Goal: Find specific page/section: Find specific page/section

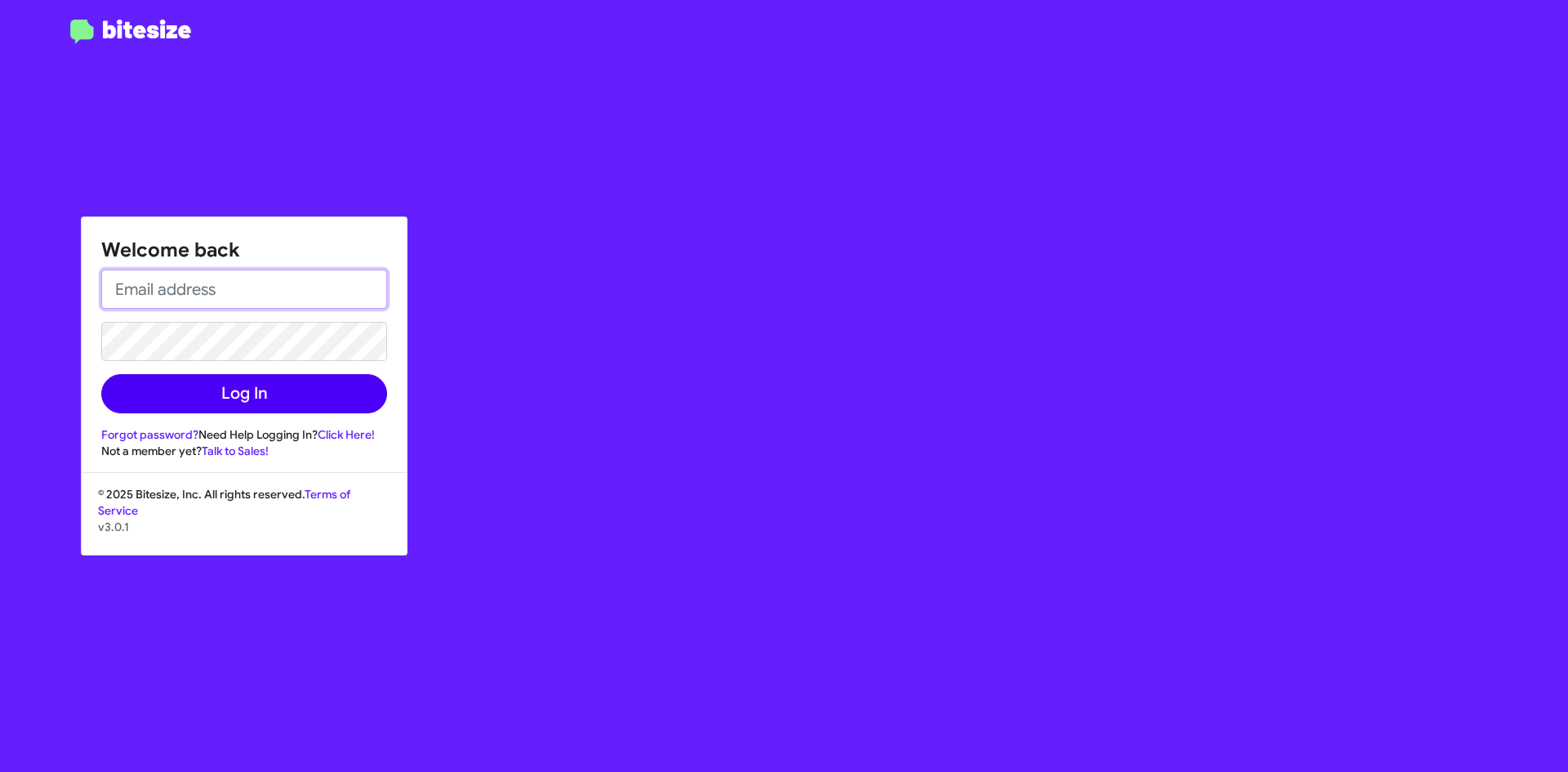
type input "[EMAIL_ADDRESS][DOMAIN_NAME]"
click at [228, 384] on button "Log In" at bounding box center [244, 394] width 286 height 40
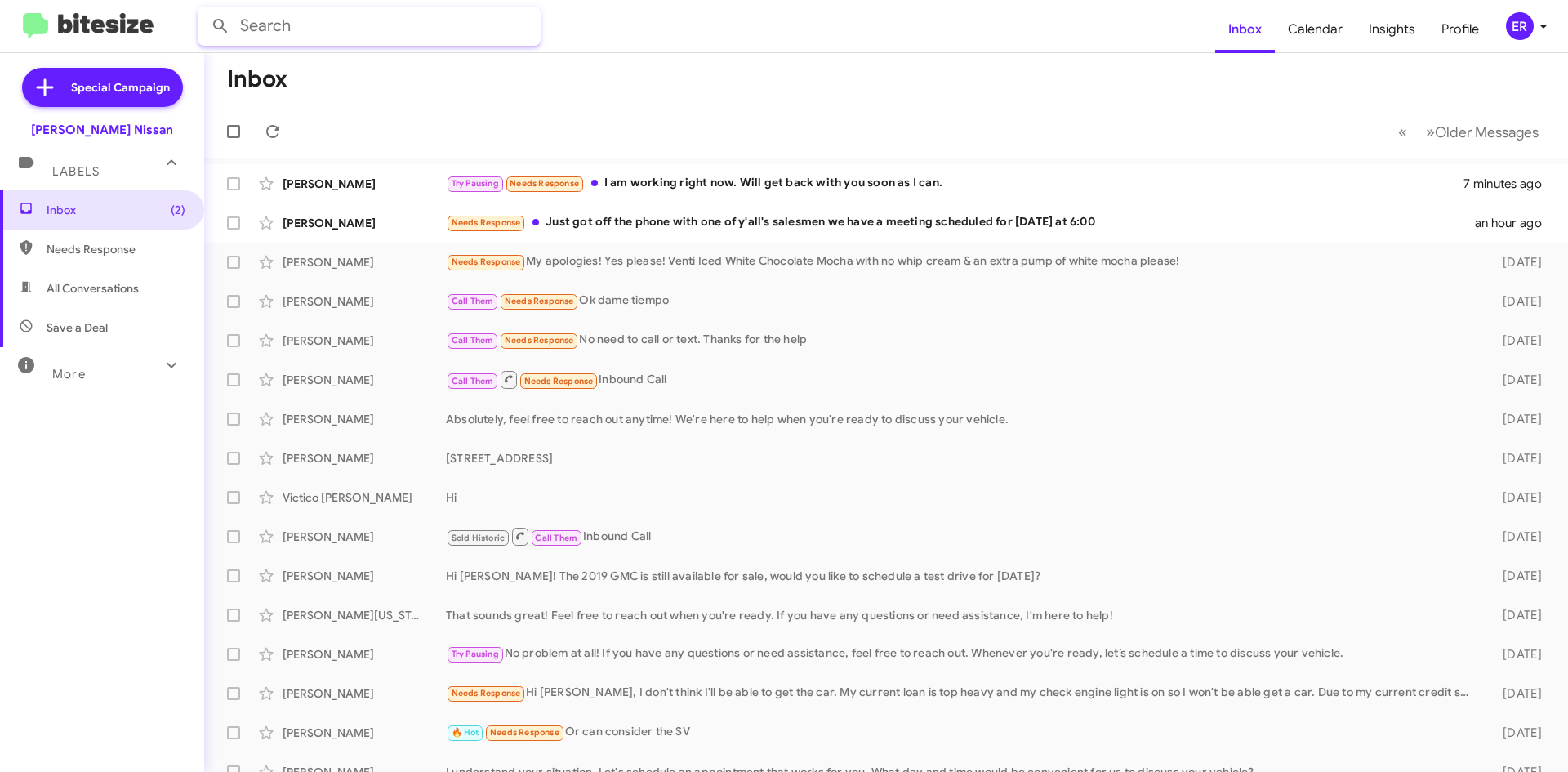
click at [456, 24] on input "text" at bounding box center [369, 26] width 343 height 40
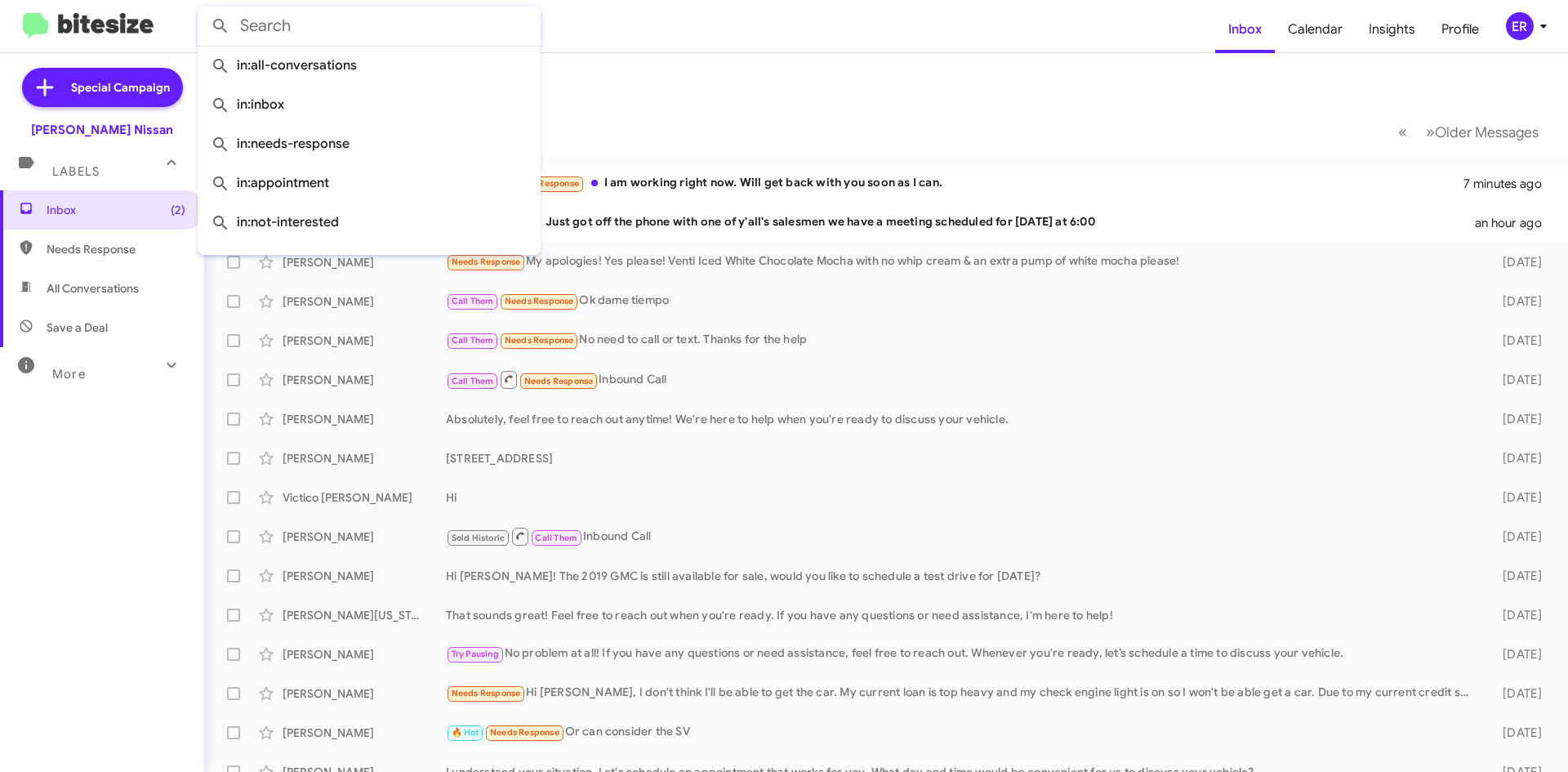
click at [441, 27] on input "text" at bounding box center [369, 26] width 343 height 40
click at [428, 24] on input "text" at bounding box center [369, 26] width 343 height 40
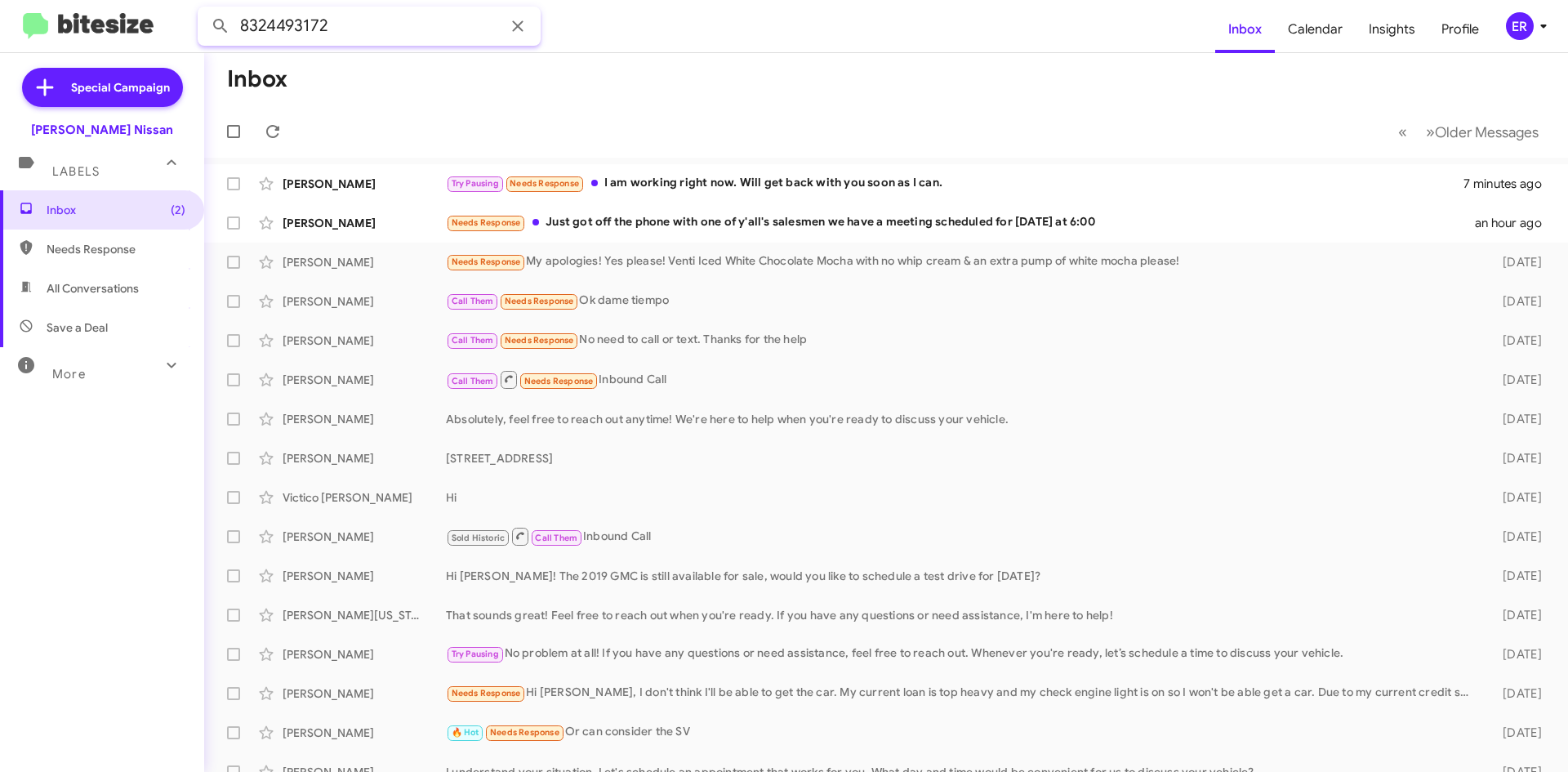
type input "8324493172"
click at [204, 10] on button at bounding box center [221, 27] width 33 height 33
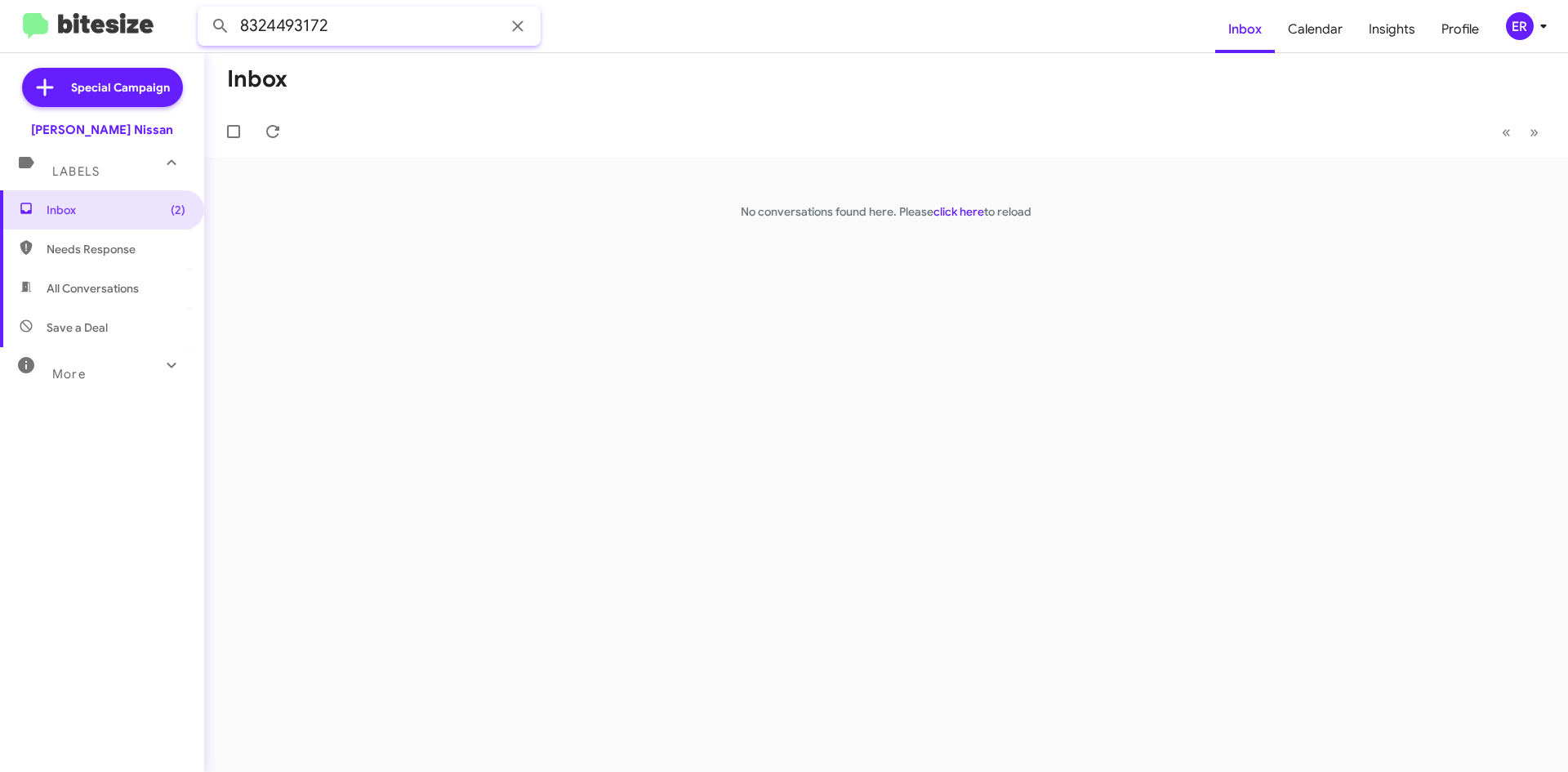
click at [491, 24] on input "8324493172" at bounding box center [369, 26] width 343 height 40
click at [517, 24] on icon at bounding box center [517, 26] width 19 height 19
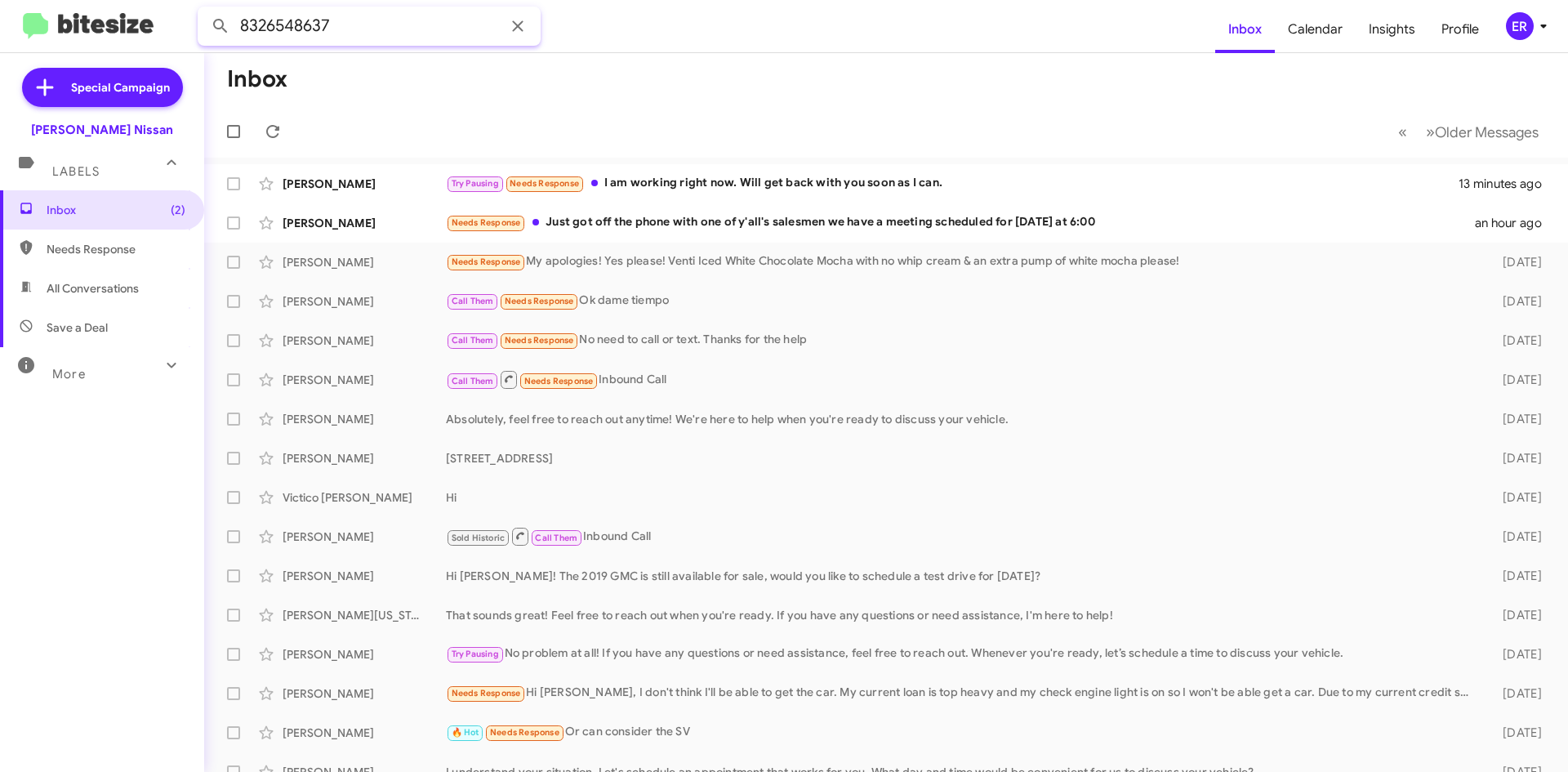
type input "8326548637"
click at [204, 10] on button at bounding box center [221, 27] width 33 height 33
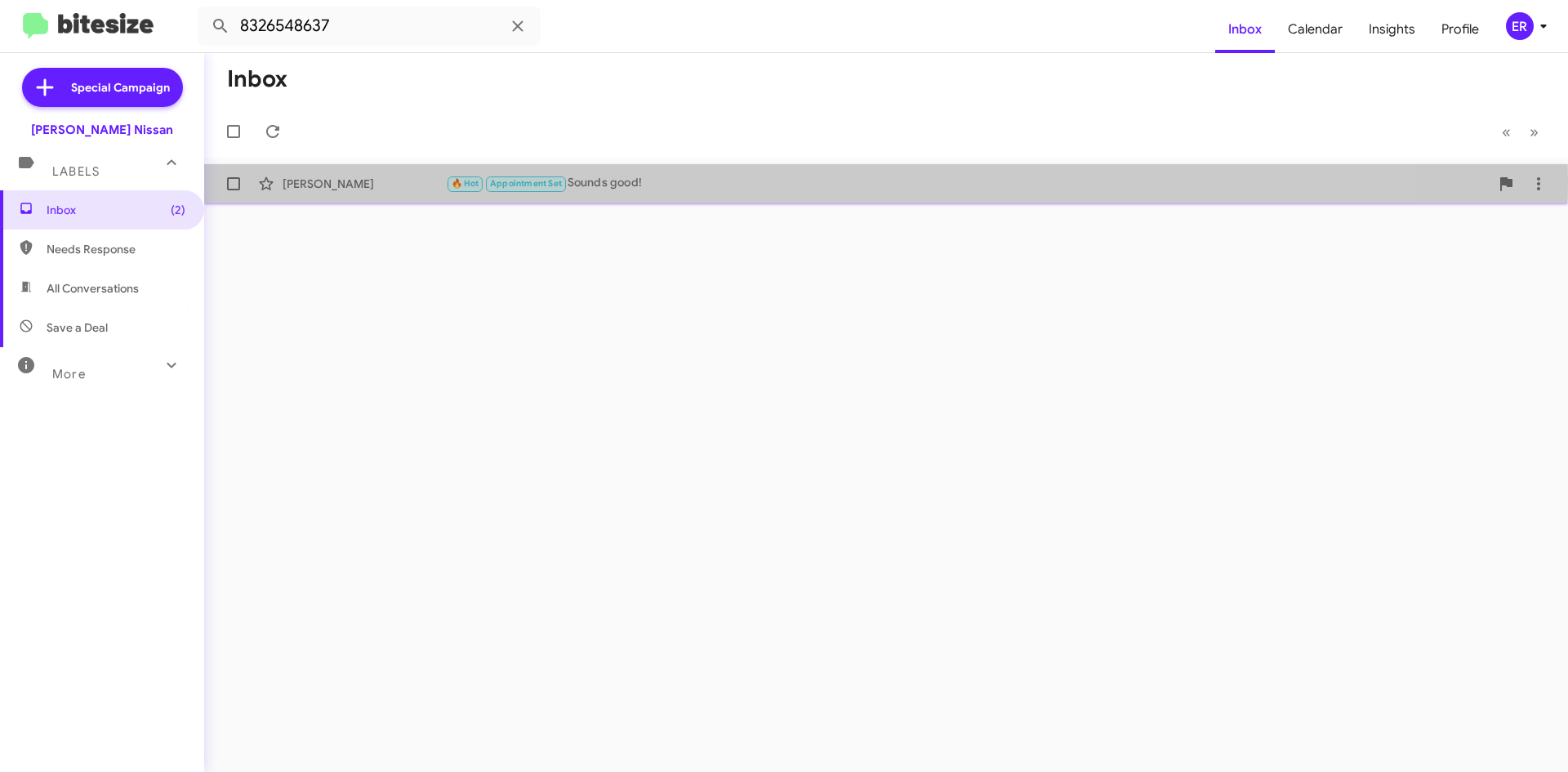
click at [766, 181] on div "🔥 Hot Appointment Set Sounds good!" at bounding box center [967, 183] width 1044 height 18
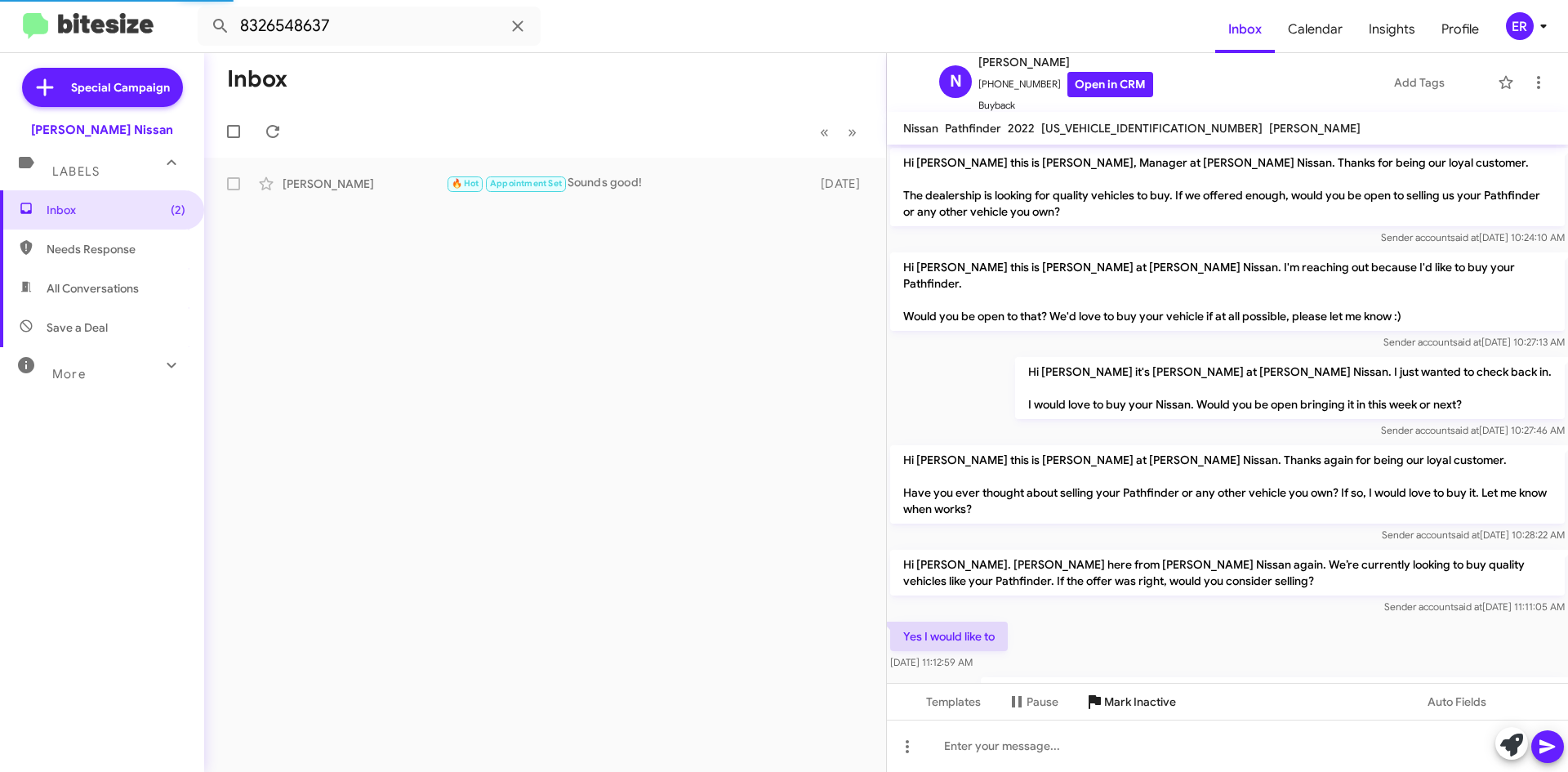
scroll to position [467, 0]
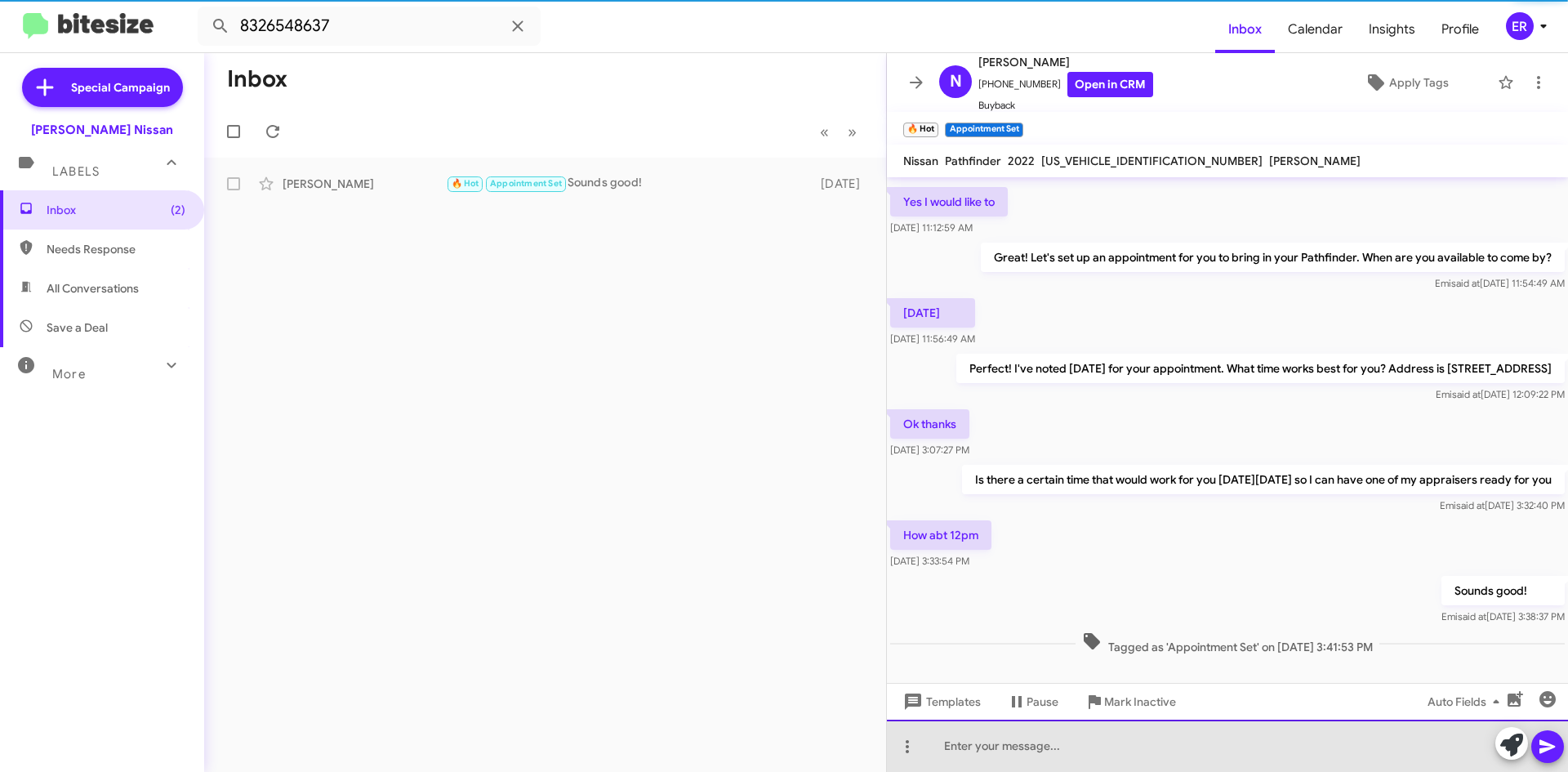
click at [1012, 743] on div at bounding box center [1227, 745] width 681 height 52
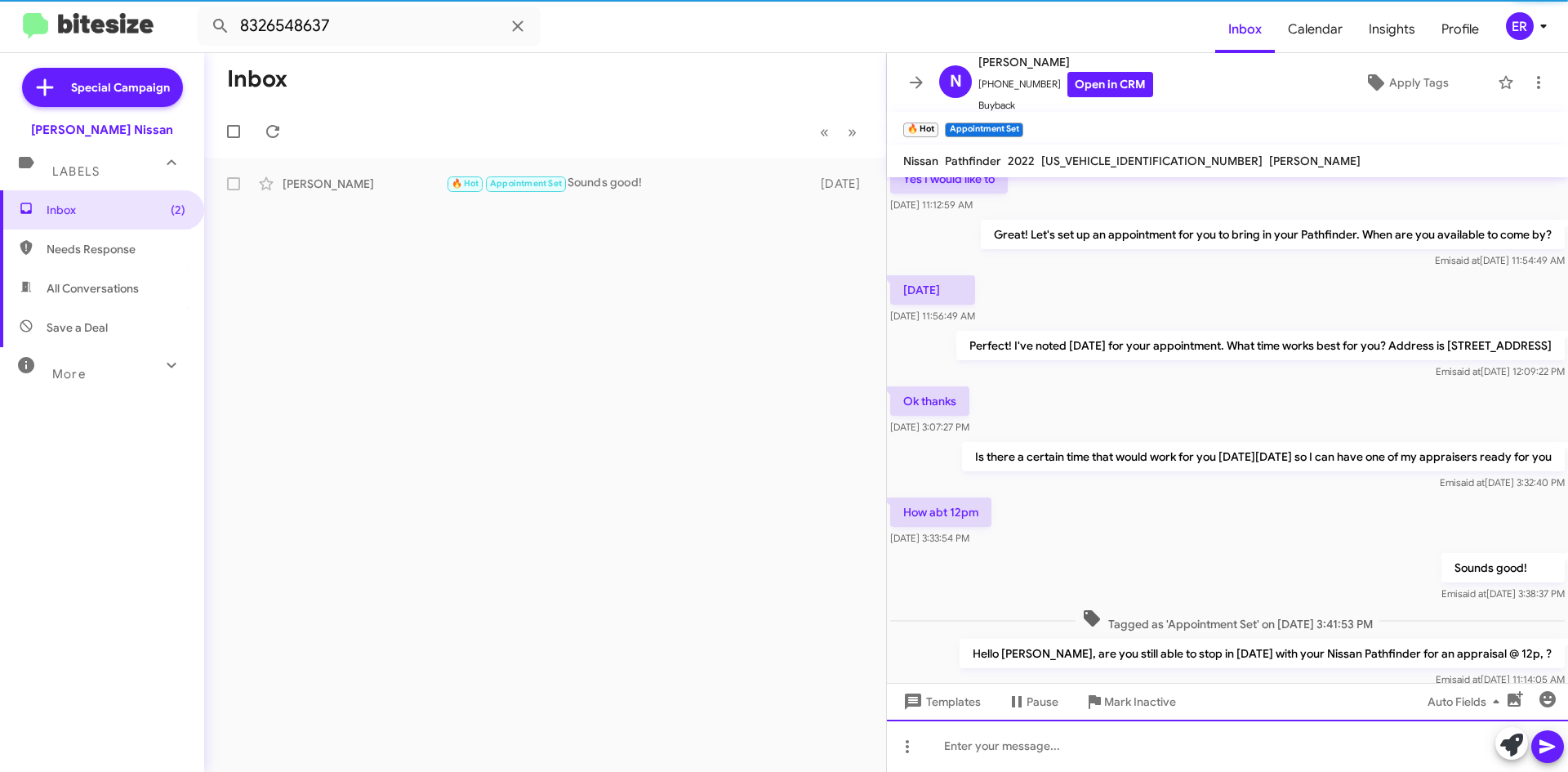
scroll to position [0, 0]
